Goal: Transaction & Acquisition: Purchase product/service

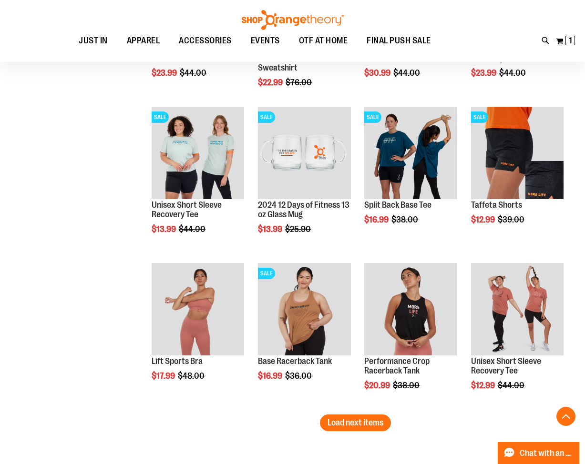
scroll to position [5415, 0]
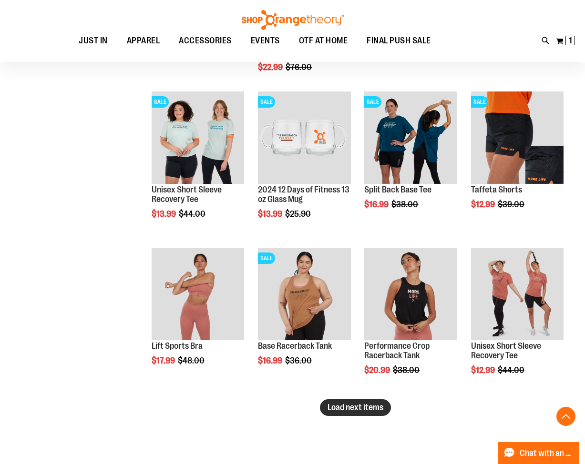
click at [362, 410] on span "Load next items" at bounding box center [355, 408] width 56 height 10
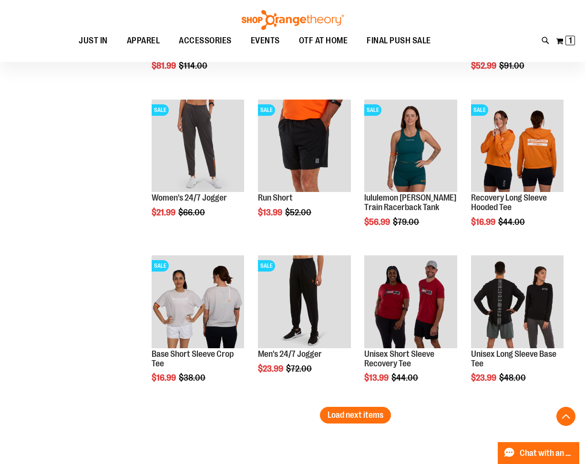
scroll to position [5923, 0]
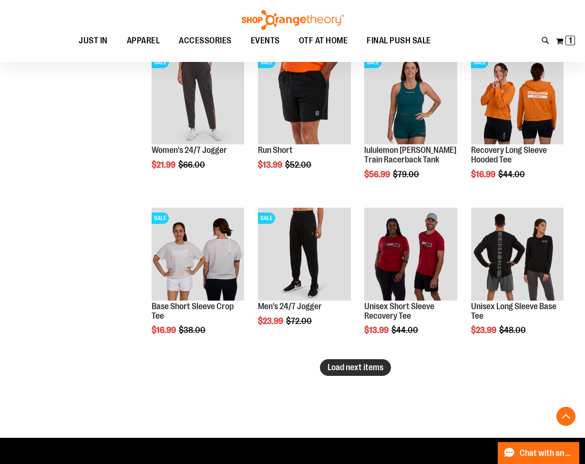
click at [349, 367] on span "Load next items" at bounding box center [355, 368] width 56 height 10
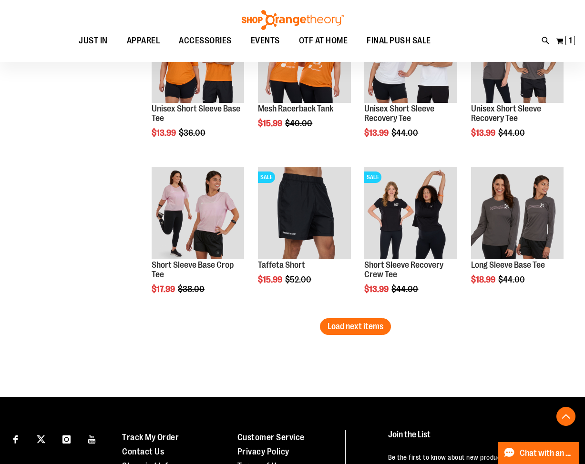
scroll to position [6447, 0]
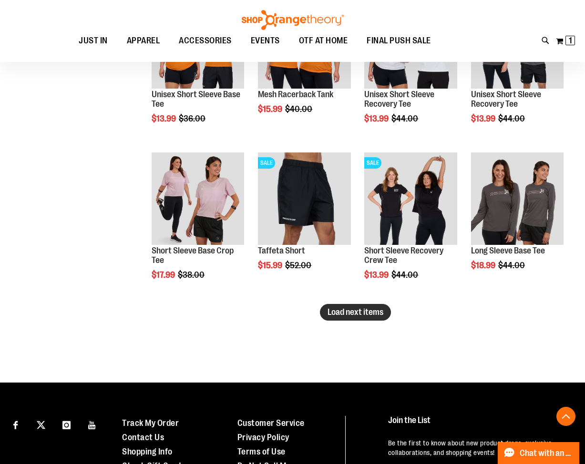
click at [383, 308] on button "Load next items" at bounding box center [355, 312] width 71 height 17
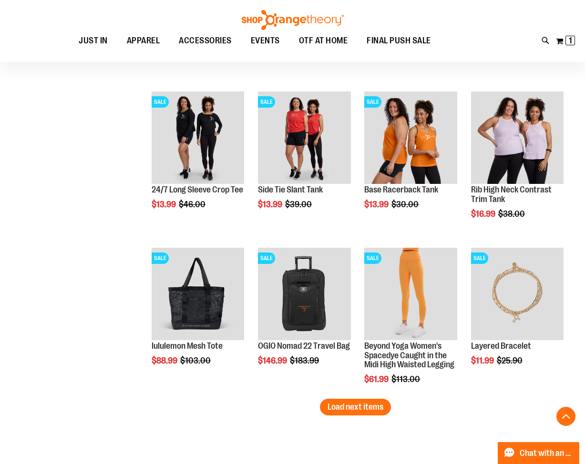
scroll to position [6876, 0]
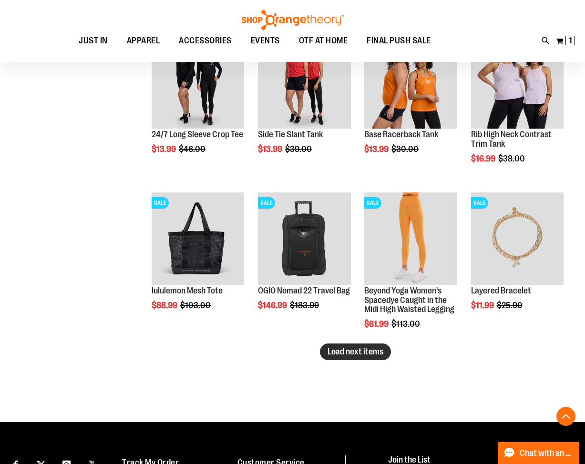
click at [334, 349] on span "Load next items" at bounding box center [355, 352] width 56 height 10
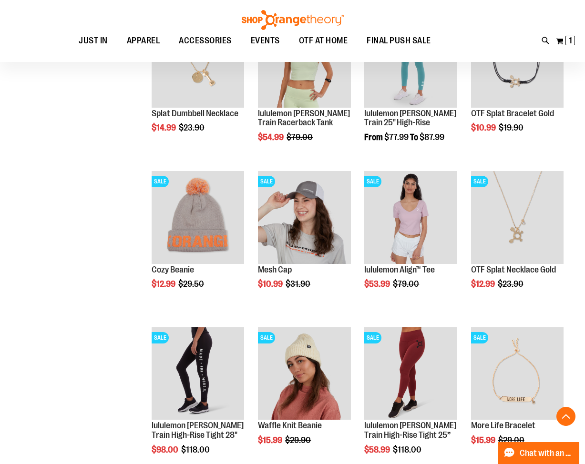
scroll to position [7448, 0]
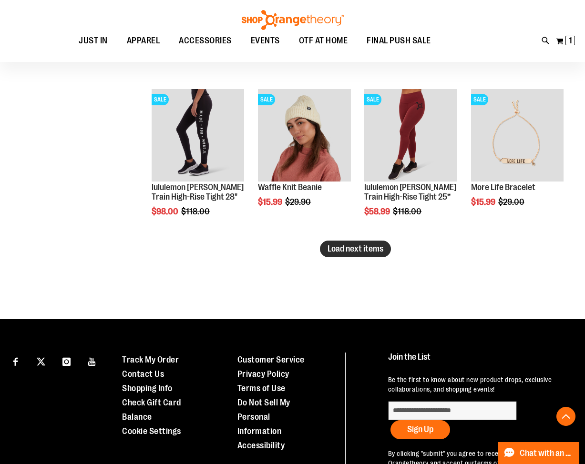
click at [358, 252] on span "Load next items" at bounding box center [355, 249] width 56 height 10
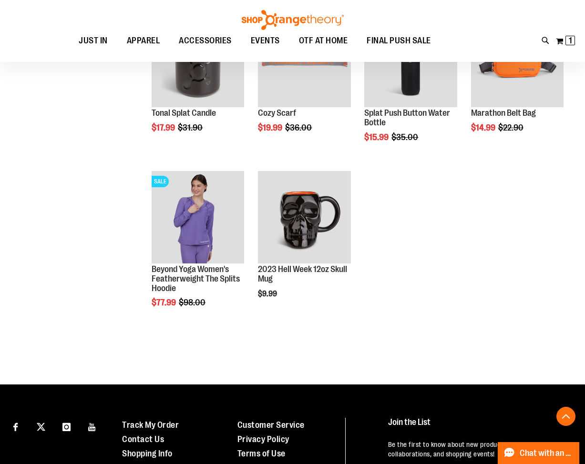
scroll to position [7686, 0]
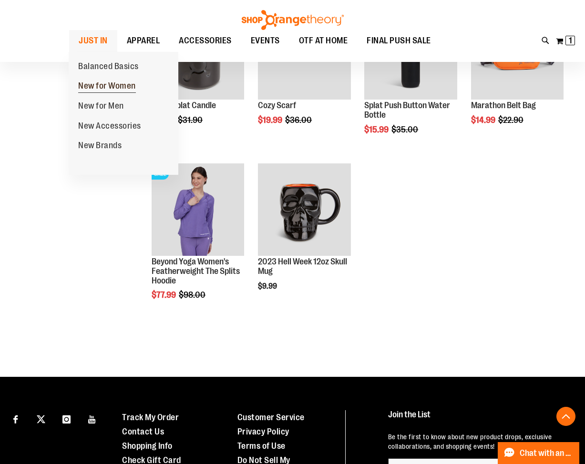
click at [103, 81] on link "New for Women" at bounding box center [107, 86] width 77 height 20
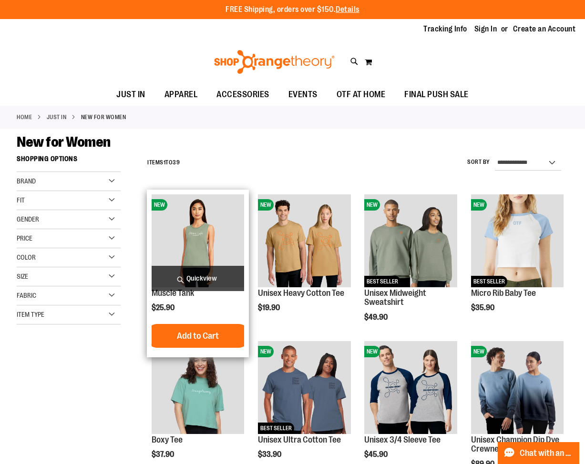
click at [180, 277] on span "Quickview" at bounding box center [198, 278] width 92 height 25
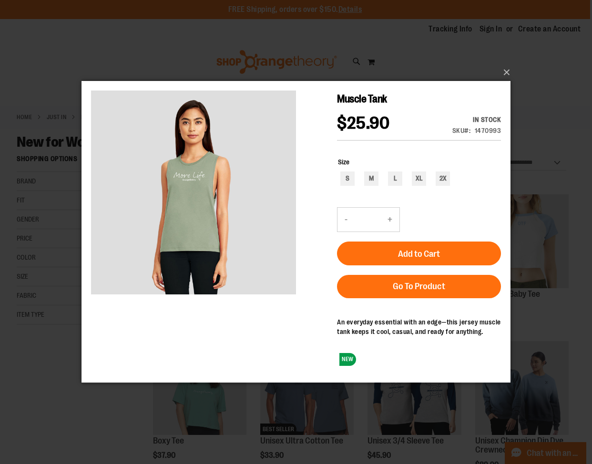
click at [543, 90] on div "×" at bounding box center [296, 232] width 592 height 464
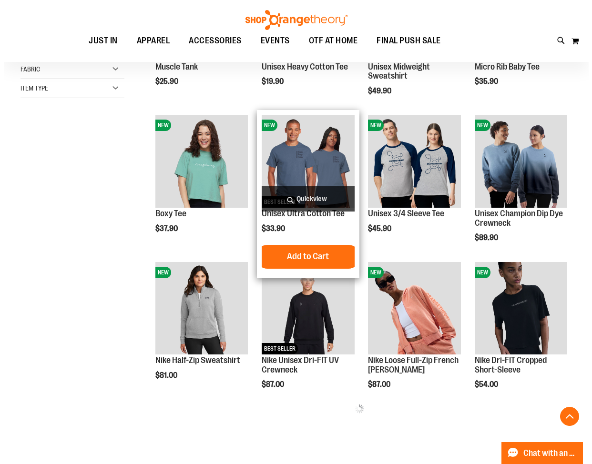
scroll to position [238, 0]
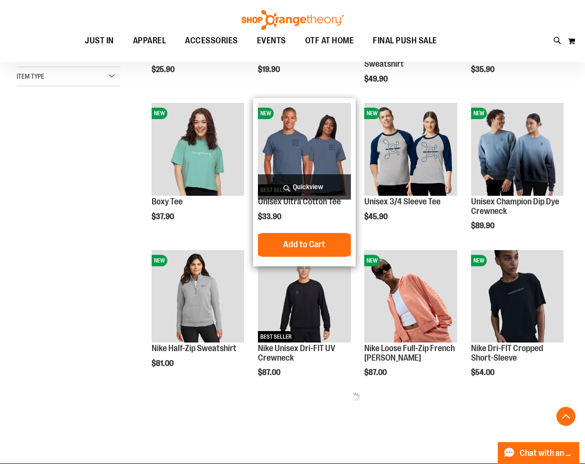
click at [285, 191] on span "Quickview" at bounding box center [304, 186] width 92 height 25
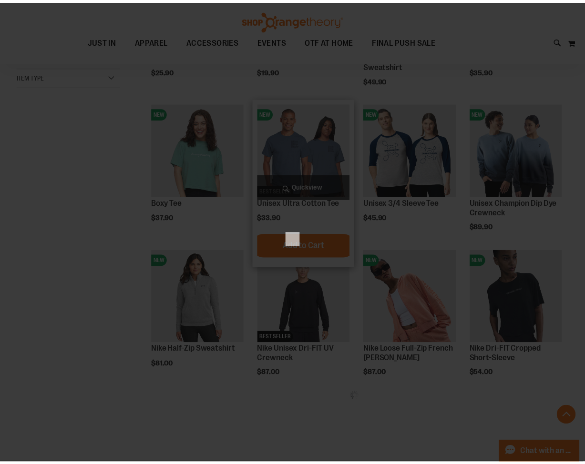
scroll to position [0, 0]
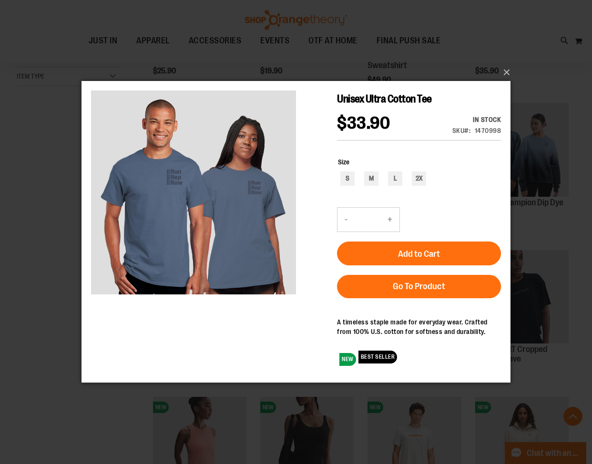
click at [572, 99] on div "×" at bounding box center [296, 232] width 592 height 464
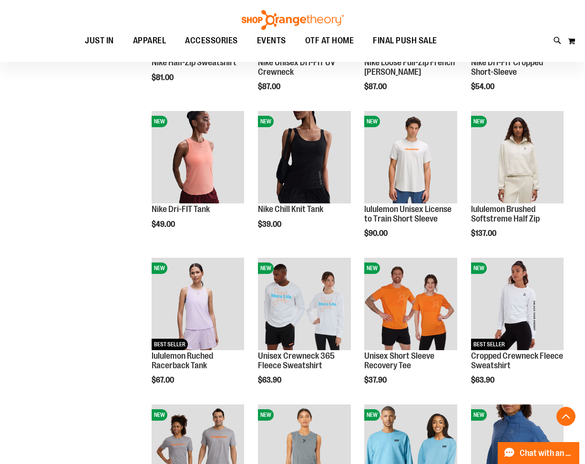
scroll to position [571, 0]
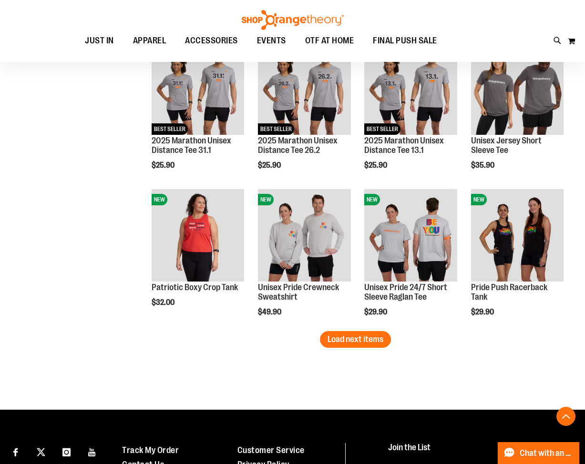
scroll to position [1227, 0]
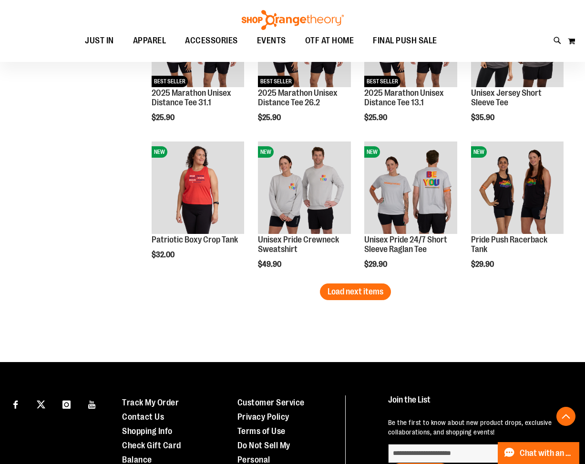
click at [352, 287] on span "Load next items" at bounding box center [355, 292] width 56 height 10
